Goal: Task Accomplishment & Management: Manage account settings

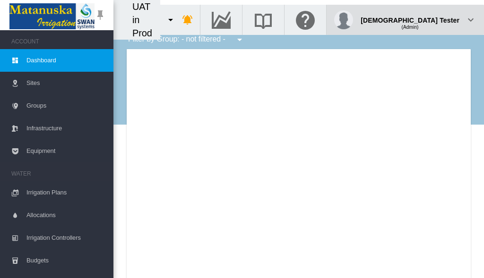
click at [435, 19] on div "(Admin)" at bounding box center [409, 23] width 99 height 9
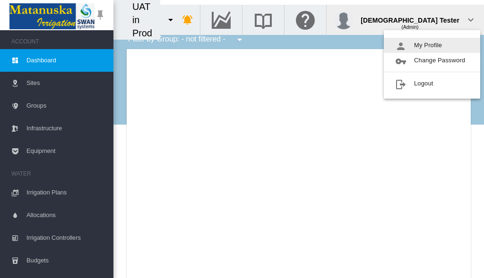
click at [432, 45] on button "My Profile" at bounding box center [432, 45] width 96 height 15
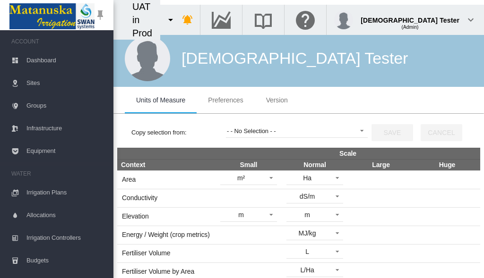
click at [225, 100] on span "Preferences" at bounding box center [225, 100] width 35 height 8
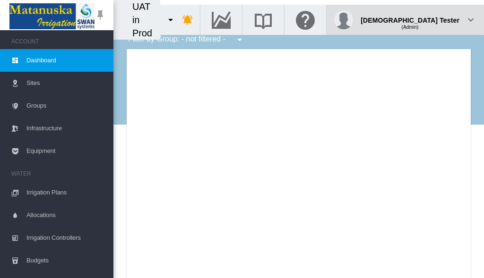
click at [435, 19] on div "(Admin)" at bounding box center [409, 23] width 99 height 9
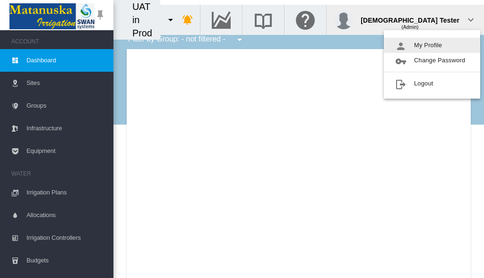
click at [432, 45] on button "My Profile" at bounding box center [432, 45] width 96 height 15
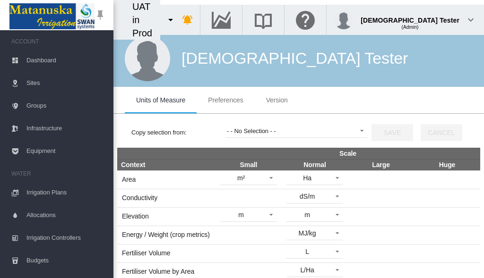
click at [225, 100] on span "Preferences" at bounding box center [225, 100] width 35 height 8
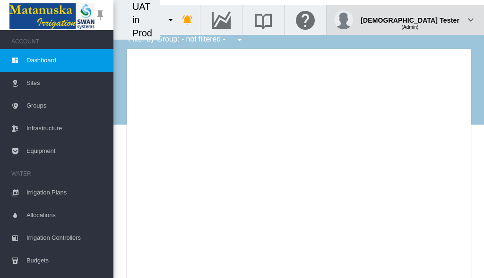
click at [435, 19] on div "(Admin)" at bounding box center [409, 23] width 99 height 9
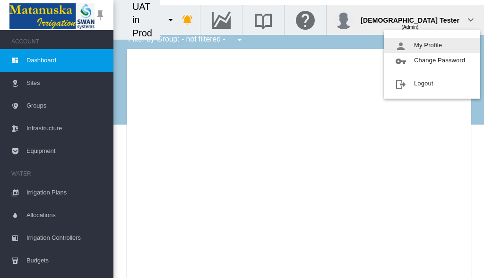
click at [432, 45] on button "My Profile" at bounding box center [432, 45] width 96 height 15
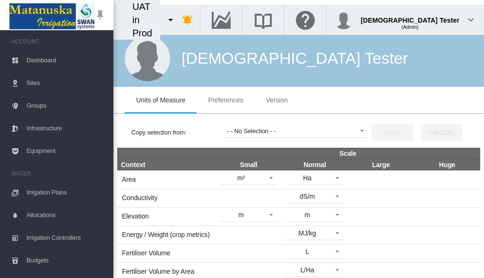
click at [225, 100] on span "Preferences" at bounding box center [225, 100] width 35 height 8
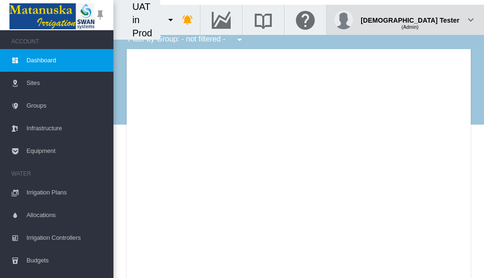
click at [435, 19] on div "(Admin)" at bounding box center [409, 23] width 99 height 9
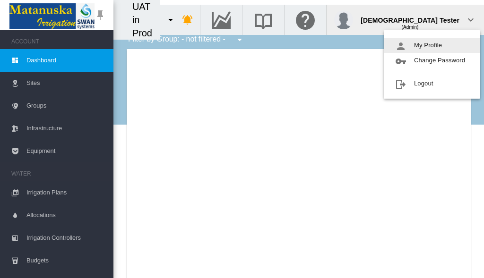
click at [432, 45] on button "My Profile" at bounding box center [432, 45] width 96 height 15
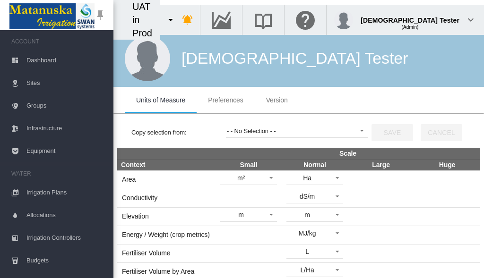
click at [225, 100] on span "Preferences" at bounding box center [225, 100] width 35 height 8
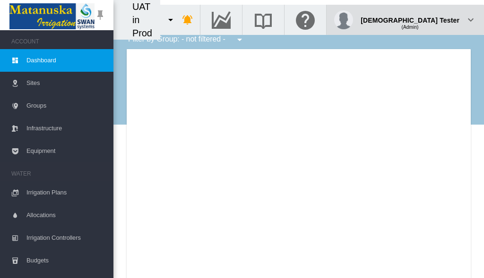
click at [435, 19] on div "(Admin)" at bounding box center [409, 23] width 99 height 9
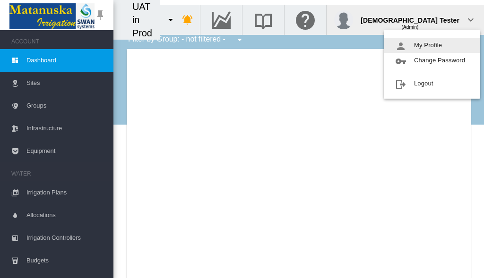
click at [432, 45] on button "My Profile" at bounding box center [432, 45] width 96 height 15
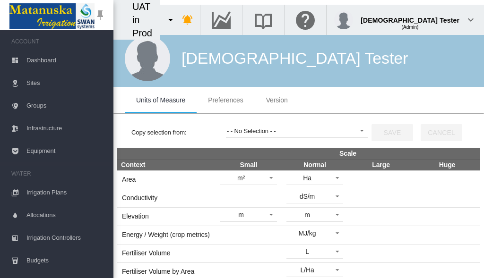
click at [225, 100] on span "Preferences" at bounding box center [225, 100] width 35 height 8
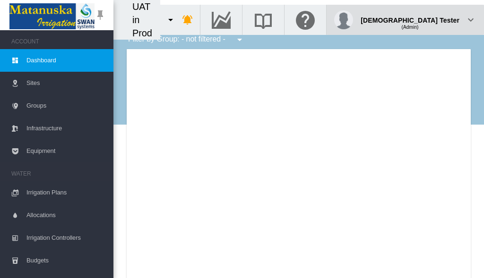
click at [435, 19] on div "(Admin)" at bounding box center [409, 23] width 99 height 9
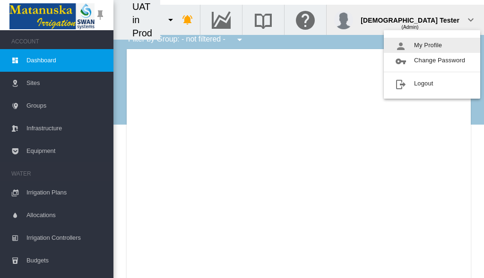
click at [432, 45] on button "My Profile" at bounding box center [432, 45] width 96 height 15
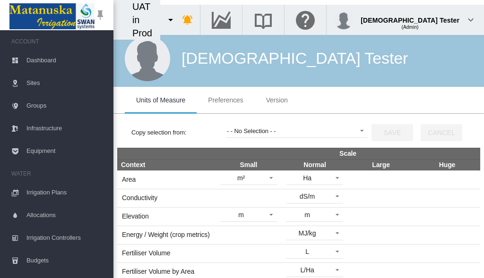
click at [225, 100] on span "Preferences" at bounding box center [225, 100] width 35 height 8
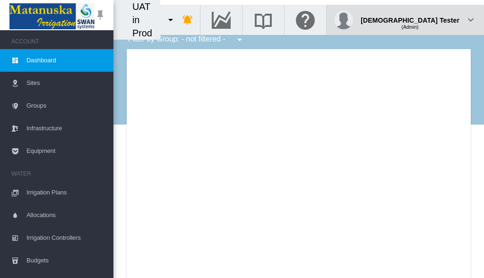
click at [435, 19] on div "(Admin)" at bounding box center [409, 23] width 99 height 9
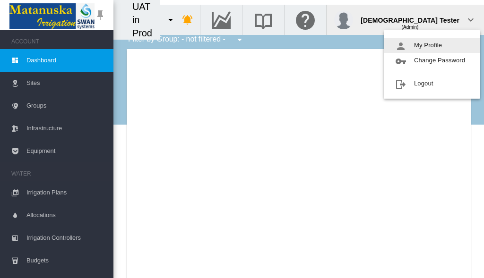
click at [432, 45] on button "My Profile" at bounding box center [432, 45] width 96 height 15
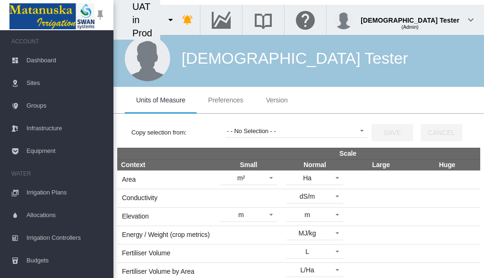
click at [225, 100] on span "Preferences" at bounding box center [225, 100] width 35 height 8
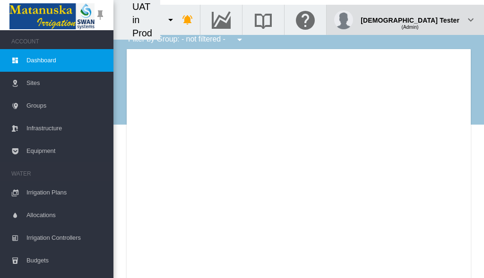
click at [435, 19] on div "(Admin)" at bounding box center [409, 23] width 99 height 9
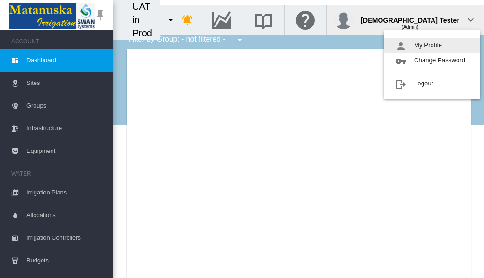
click at [432, 45] on button "My Profile" at bounding box center [432, 45] width 96 height 15
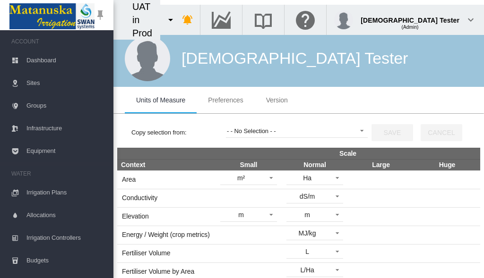
click at [225, 100] on span "Preferences" at bounding box center [225, 100] width 35 height 8
